Goal: Transaction & Acquisition: Purchase product/service

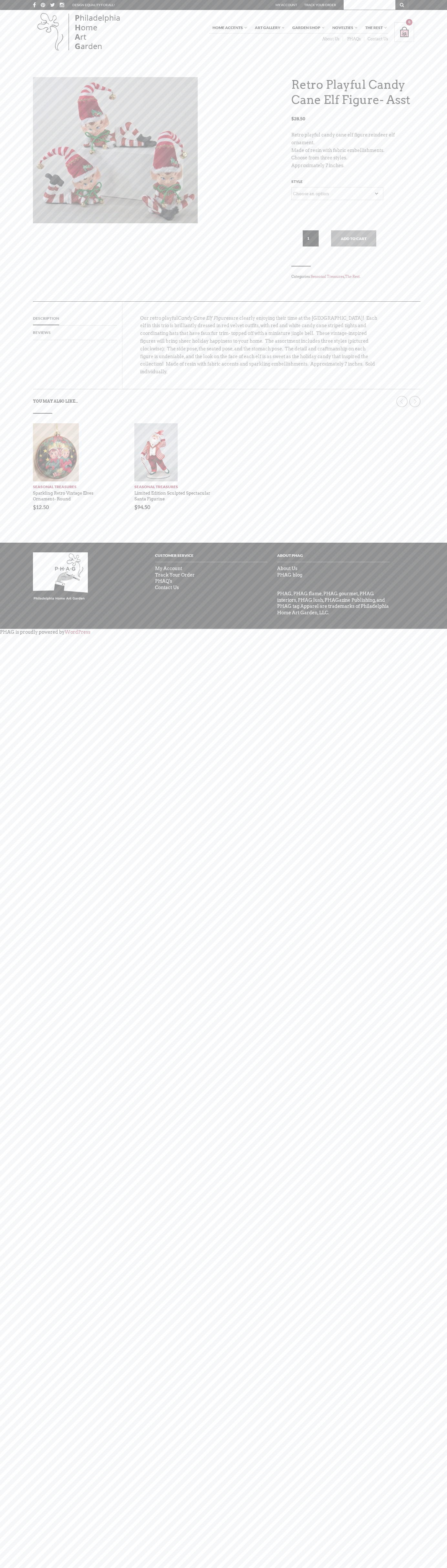
click at [376, 39] on link "Contact Us" at bounding box center [376, 39] width 24 height 5
click at [411, 32] on div "Shopping Bag $ 0.00 / 0 item(s) 0" at bounding box center [404, 32] width 20 height 20
click at [425, 1439] on body "X Like what you see? Get V ery I mportant P HAG Status Now! Your ALL ACCESS pas…" at bounding box center [223, 784] width 447 height 1568
click at [170, 1568] on html "X Like what you see? Get V ery I mportant P HAG Status Now! Your ALL ACCESS pas…" at bounding box center [223, 784] width 447 height 1568
click at [16, 1004] on body "X Like what you see? Get V ery I mportant P HAG Status Now! Your ALL ACCESS pas…" at bounding box center [223, 784] width 447 height 1568
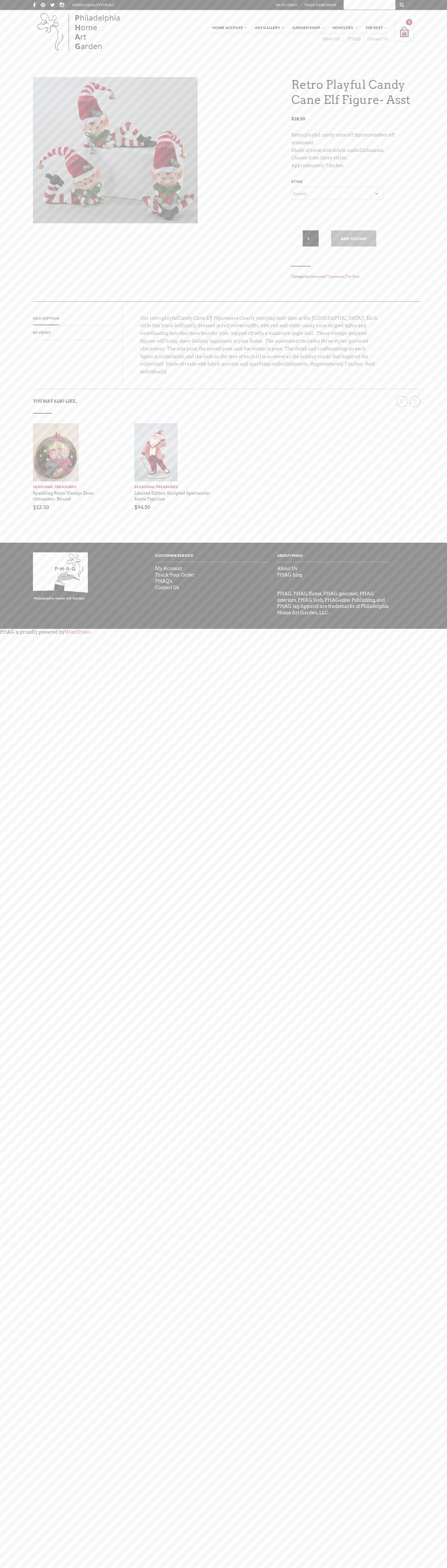
select select "Seated"
click at [328, 277] on link "Seasonal Treasures" at bounding box center [327, 276] width 33 height 5
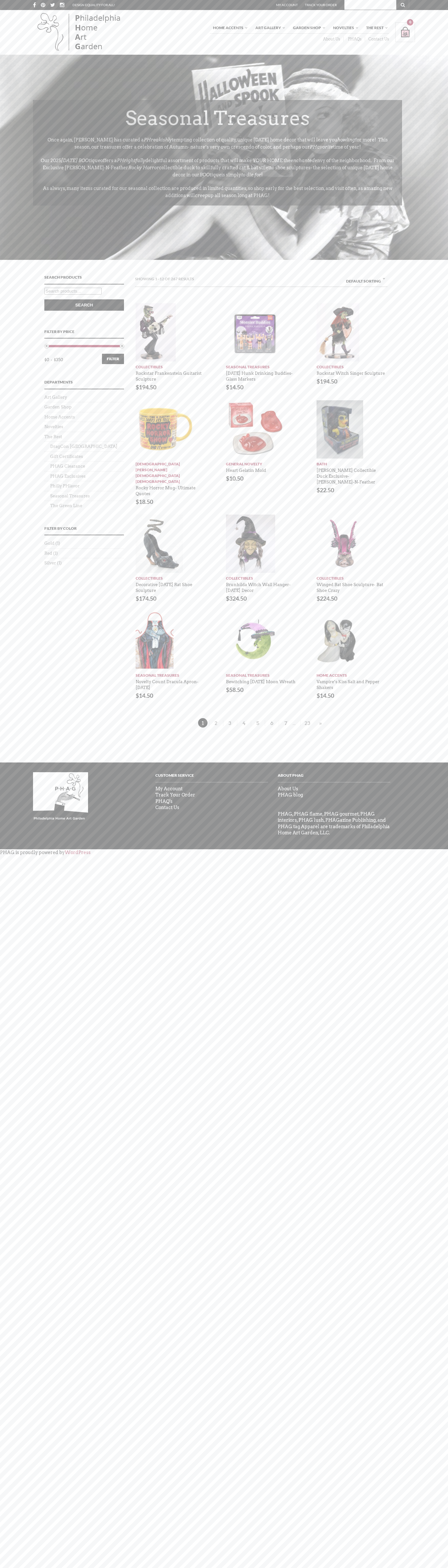
click at [2, 26] on div "Home Accents Furniture Living Dining Bedroom The White Glove Collection Home De…" at bounding box center [224, 32] width 448 height 44
click at [443, 850] on body "X Like what you see? Get V ery I mportant P HAG Status Now! Your ALL ACCESS pas…" at bounding box center [224, 784] width 448 height 1568
click at [304, 1568] on html "X Like what you see? Get V ery I mportant P HAG Status Now! Your ALL ACCESS pas…" at bounding box center [224, 784] width 448 height 1568
click at [15, 1351] on body "X Like what you see? Get V ery I mportant P HAG Status Now! Your ALL ACCESS pas…" at bounding box center [224, 784] width 448 height 1568
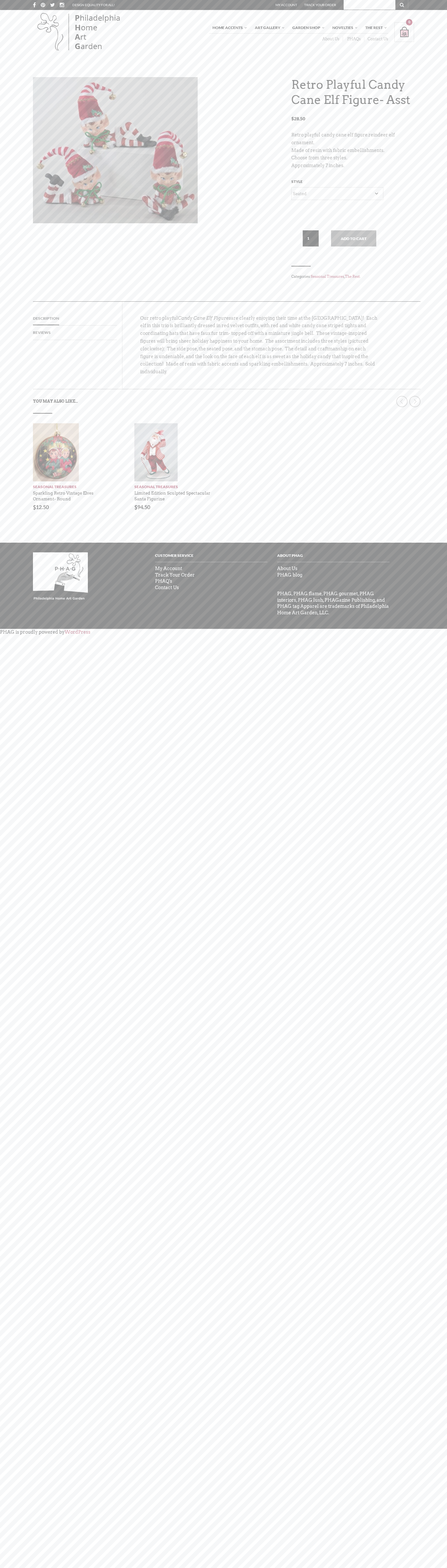
select select "Seated"
click at [328, 277] on link "Seasonal Treasures" at bounding box center [327, 276] width 33 height 5
